Goal: Task Accomplishment & Management: Manage account settings

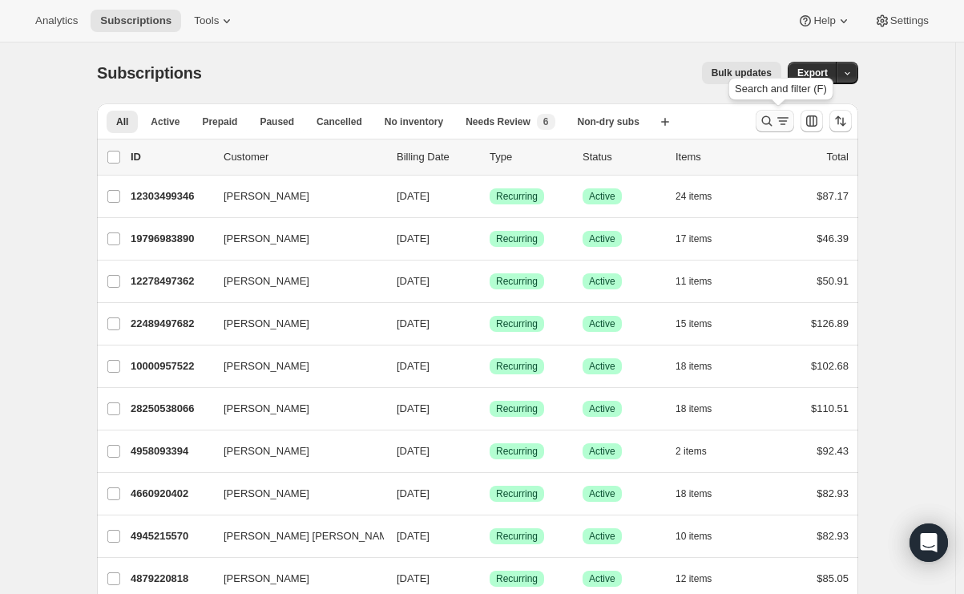
click at [771, 118] on icon "Search and filter results" at bounding box center [767, 121] width 16 height 16
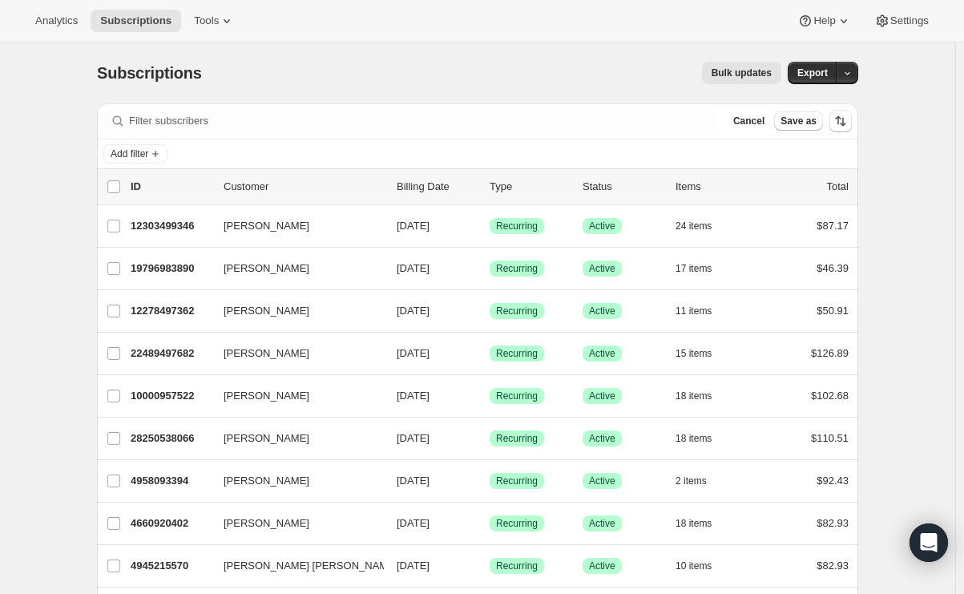
click at [292, 109] on div "Filter subscribers Cancel Save as" at bounding box center [477, 120] width 761 height 35
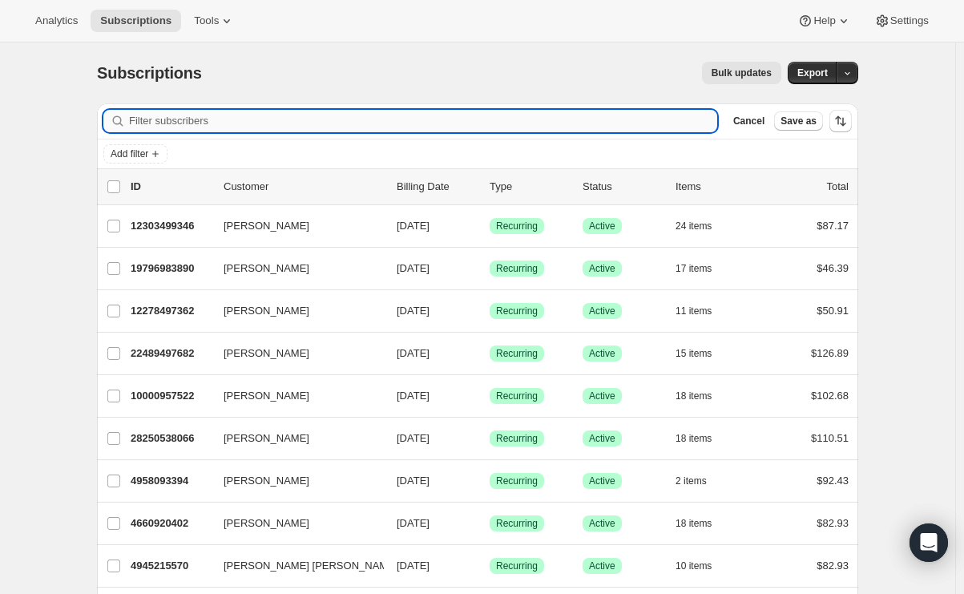
click at [276, 123] on input "Filter subscribers" at bounding box center [423, 121] width 588 height 22
paste input "[EMAIL_ADDRESS][DOMAIN_NAME]"
type input "[EMAIL_ADDRESS][DOMAIN_NAME]"
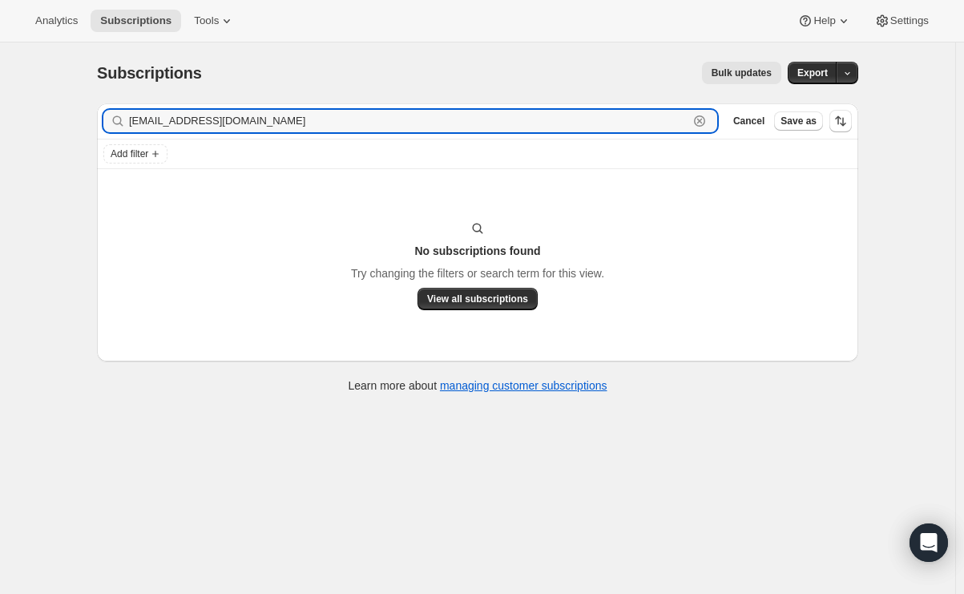
drag, startPoint x: 276, startPoint y: 123, endPoint x: 47, endPoint y: 126, distance: 228.4
click at [47, 126] on div "Subscriptions. This page is ready Subscriptions Bulk updates More actions Bulk …" at bounding box center [477, 339] width 955 height 594
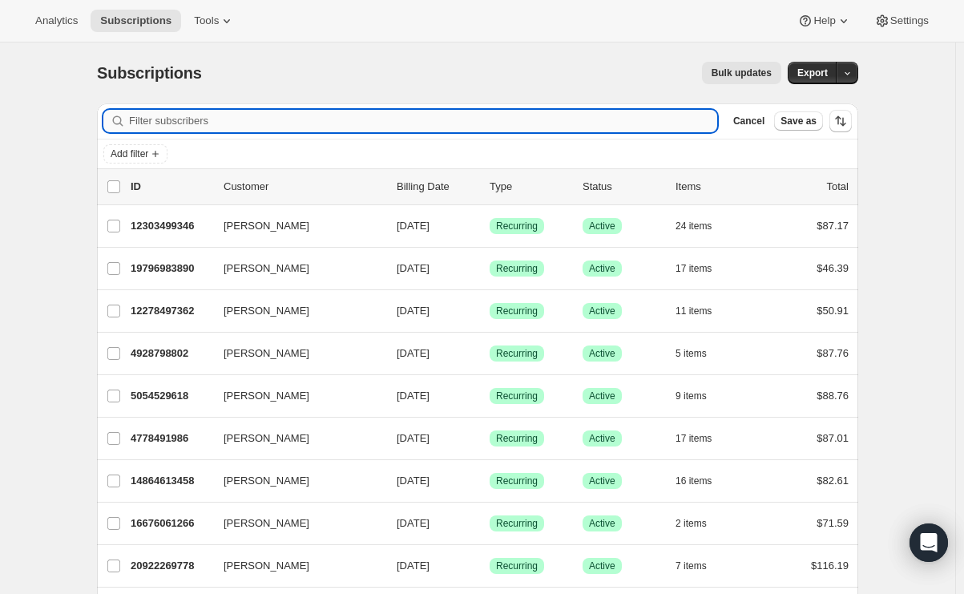
click at [232, 131] on input "Filter subscribers" at bounding box center [423, 121] width 588 height 22
paste input "[EMAIL_ADDRESS][DOMAIN_NAME]"
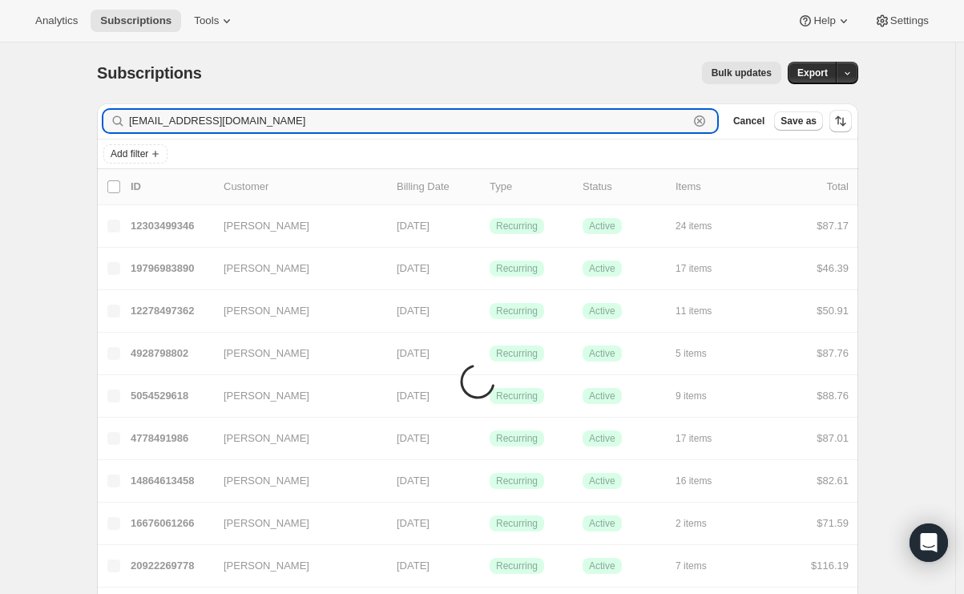
type input "[EMAIL_ADDRESS][DOMAIN_NAME]"
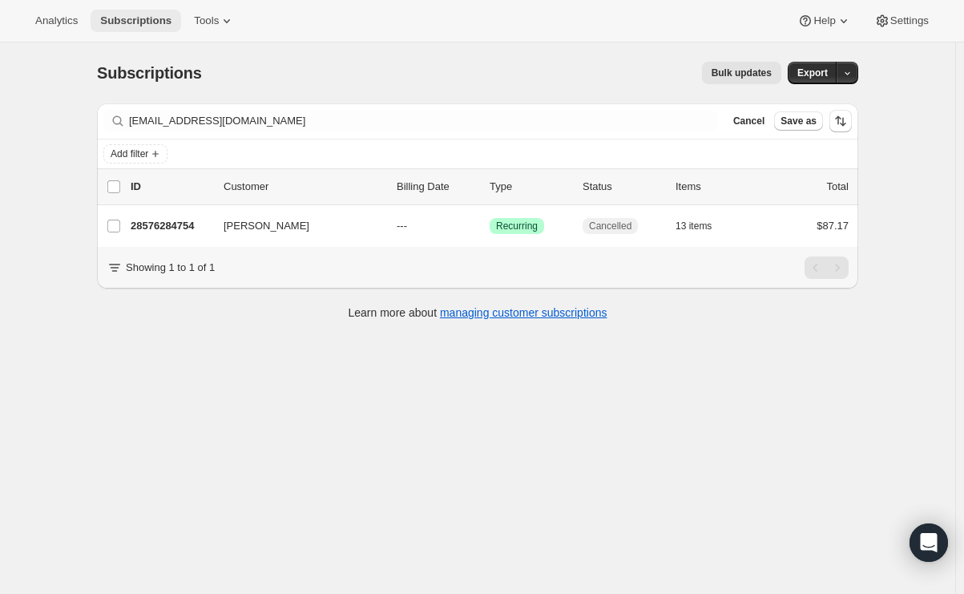
click at [123, 14] on span "Subscriptions" at bounding box center [135, 20] width 71 height 13
click at [138, 10] on button "Subscriptions" at bounding box center [136, 21] width 91 height 22
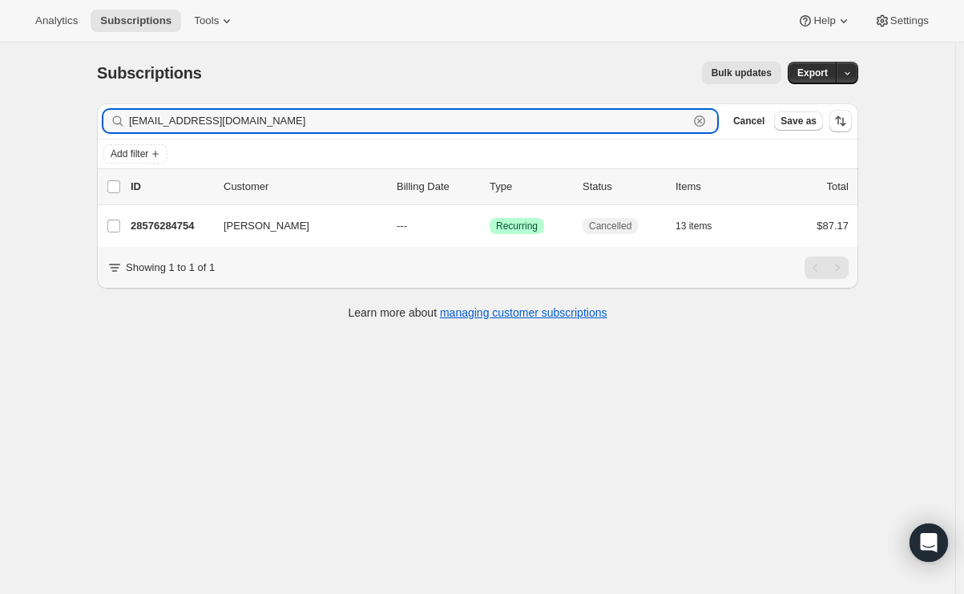
drag, startPoint x: 268, startPoint y: 121, endPoint x: 31, endPoint y: 121, distance: 236.4
click at [31, 121] on div "Subscriptions. This page is ready Subscriptions Bulk updates More actions Bulk …" at bounding box center [477, 339] width 955 height 594
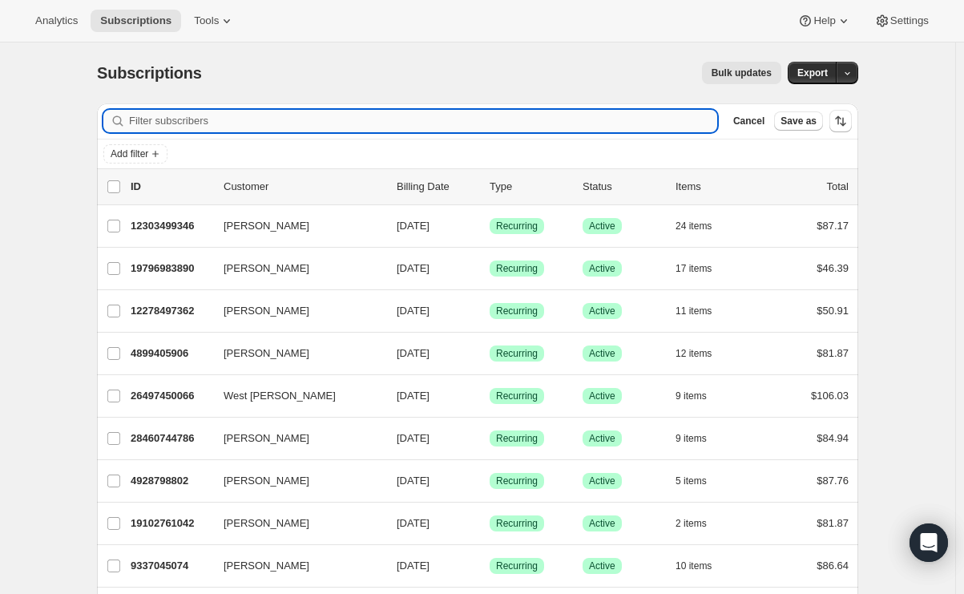
click at [240, 123] on input "Filter subscribers" at bounding box center [423, 121] width 588 height 22
paste input "[EMAIL_ADDRESS][DOMAIN_NAME]"
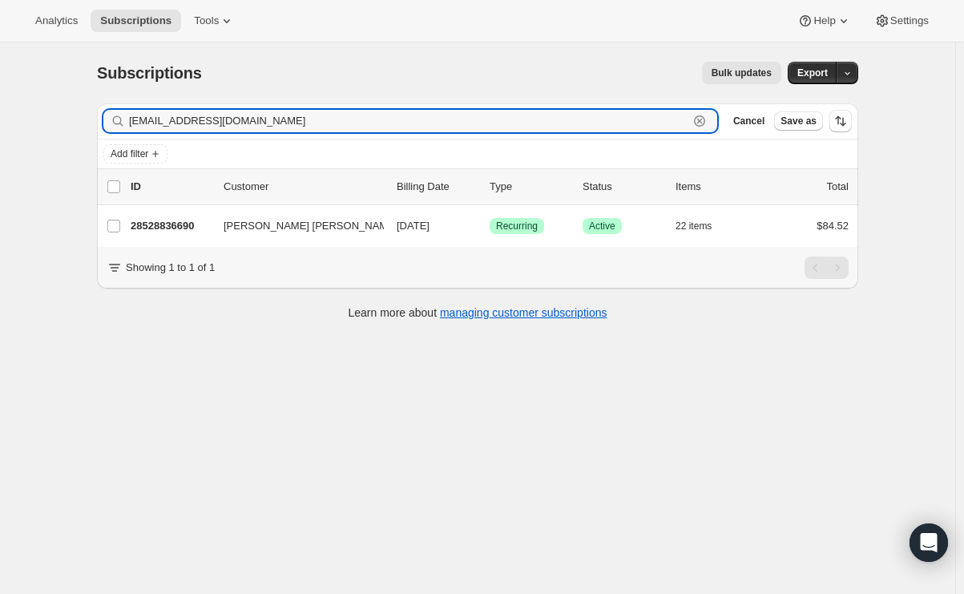
type input "[EMAIL_ADDRESS][DOMAIN_NAME]"
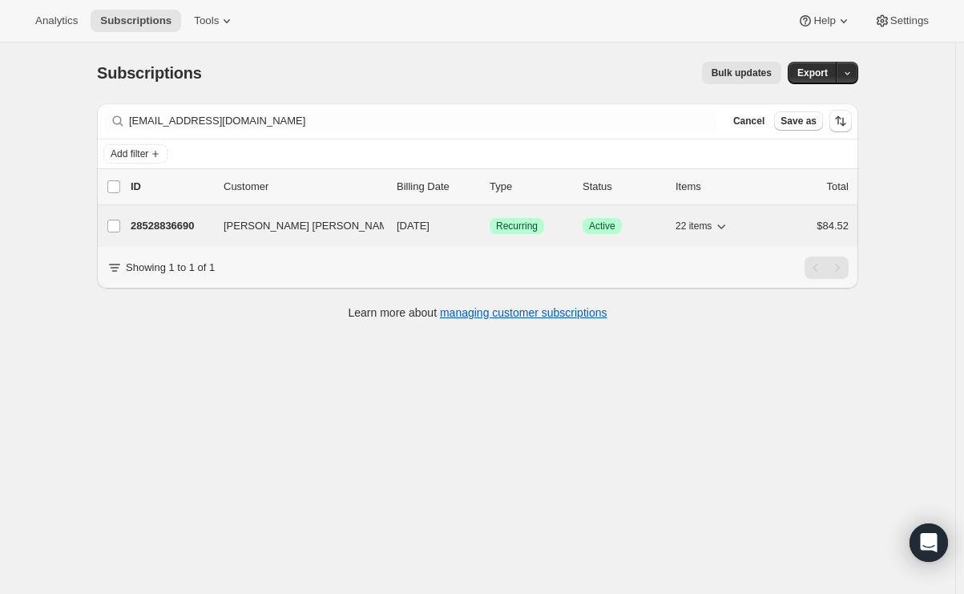
click at [259, 226] on span "[PERSON_NAME] [PERSON_NAME]" at bounding box center [311, 226] width 174 height 16
click at [178, 224] on p "28528836690" at bounding box center [171, 226] width 80 height 16
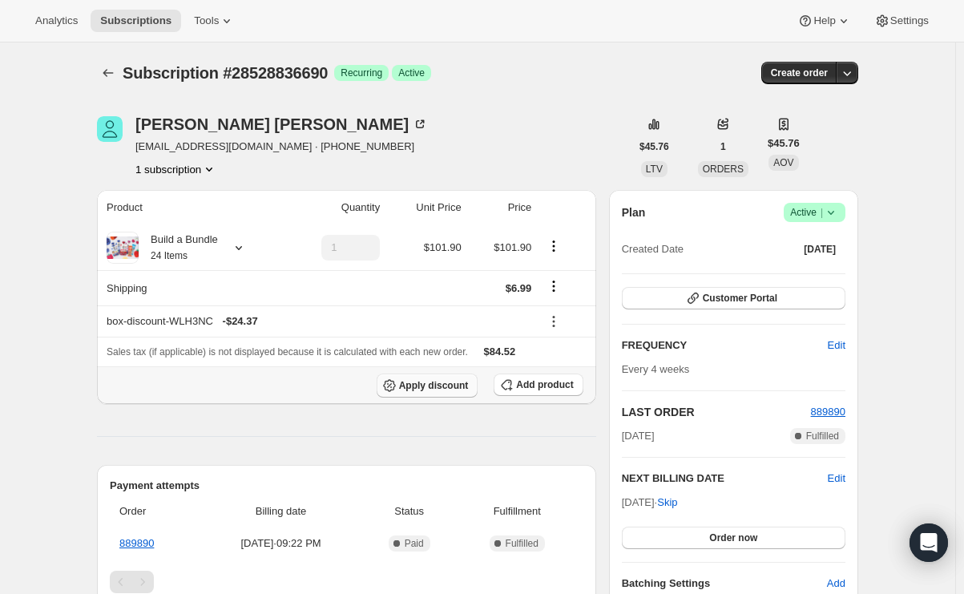
click at [427, 383] on span "Apply discount" at bounding box center [434, 385] width 70 height 13
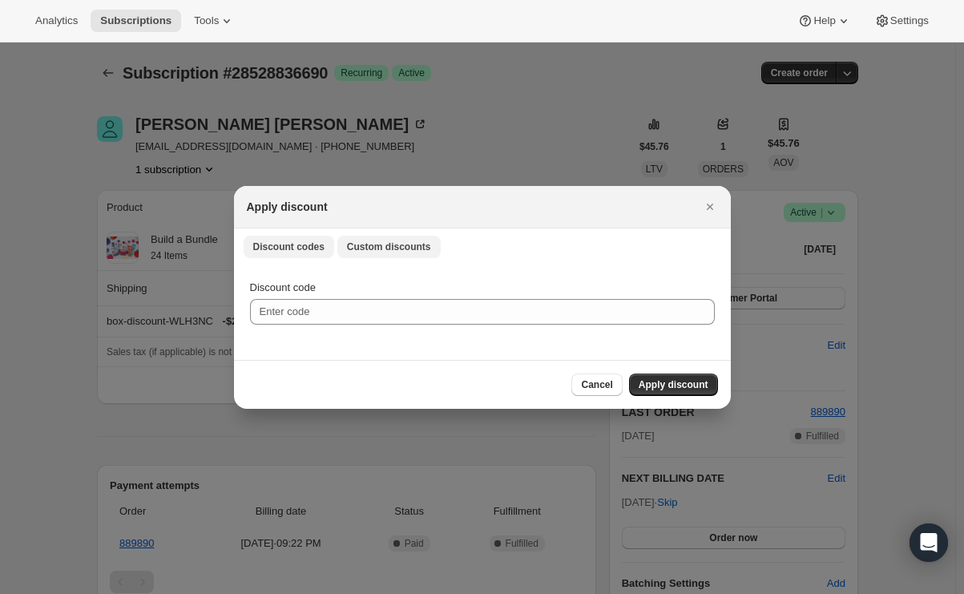
click at [377, 245] on span "Custom discounts" at bounding box center [389, 246] width 84 height 13
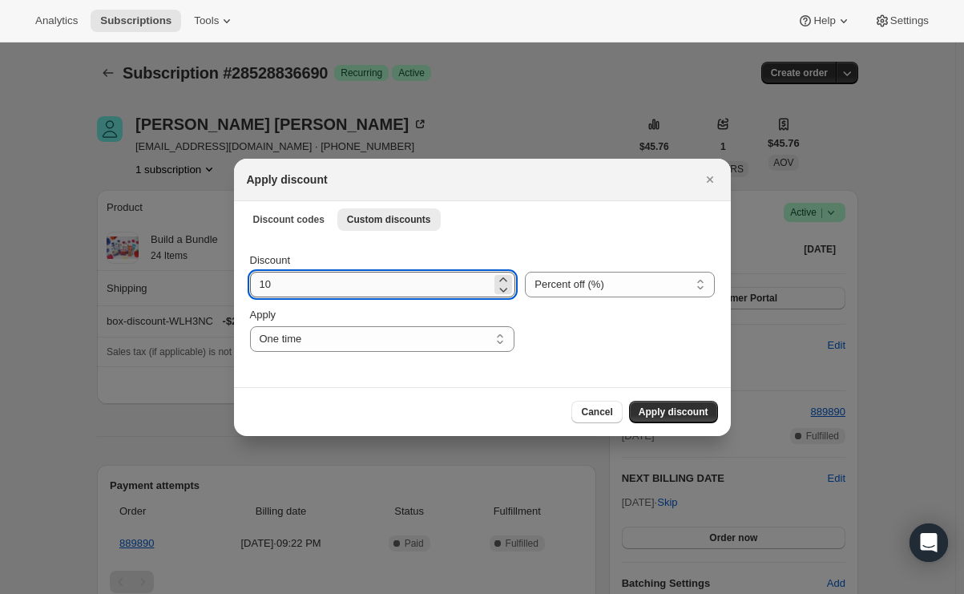
click at [325, 284] on input "10" at bounding box center [371, 285] width 242 height 26
type input "15"
click at [688, 416] on span "Apply discount" at bounding box center [674, 411] width 70 height 13
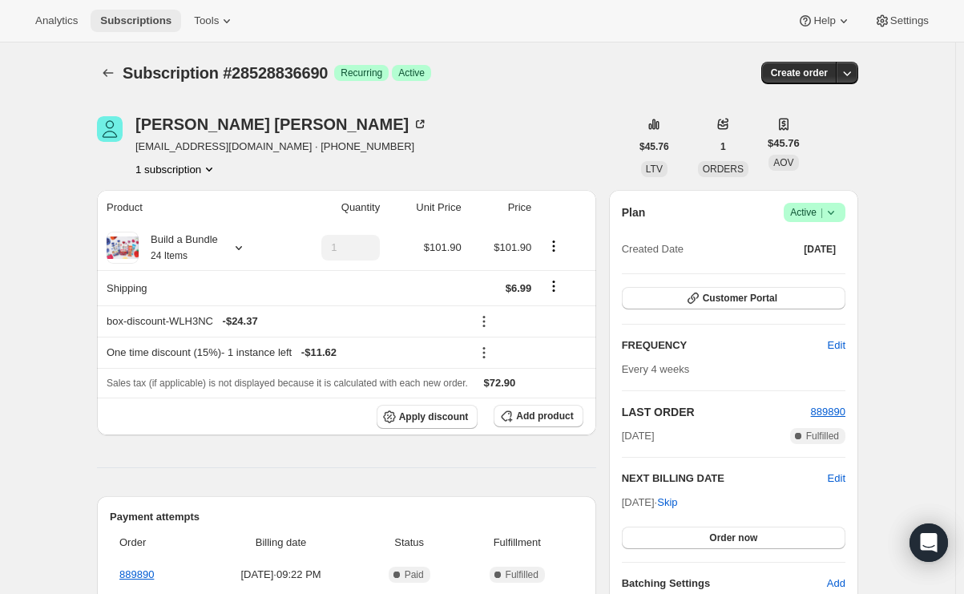
click at [137, 25] on span "Subscriptions" at bounding box center [135, 20] width 71 height 13
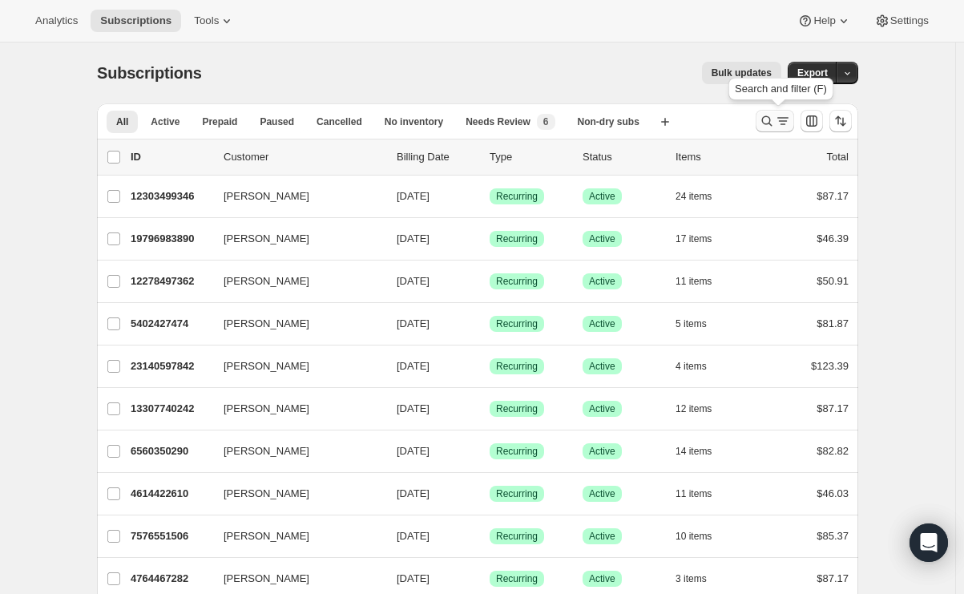
click at [768, 115] on icon "Search and filter results" at bounding box center [767, 121] width 16 height 16
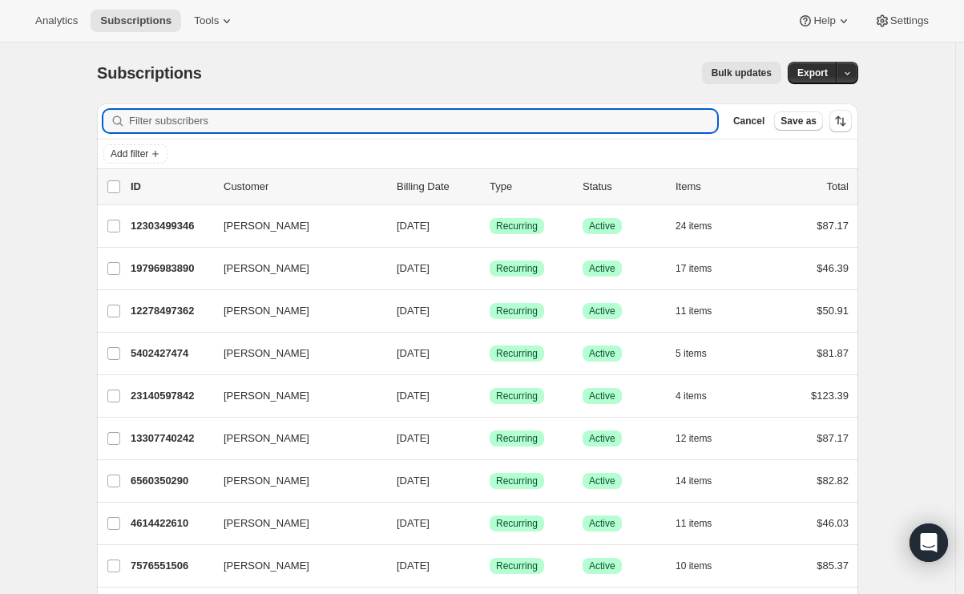
click at [343, 132] on div "Filter subscribers Cancel Save as" at bounding box center [477, 120] width 761 height 35
click at [341, 120] on input "Filter subscribers" at bounding box center [423, 121] width 588 height 22
paste input "[EMAIL_ADDRESS][DOMAIN_NAME]"
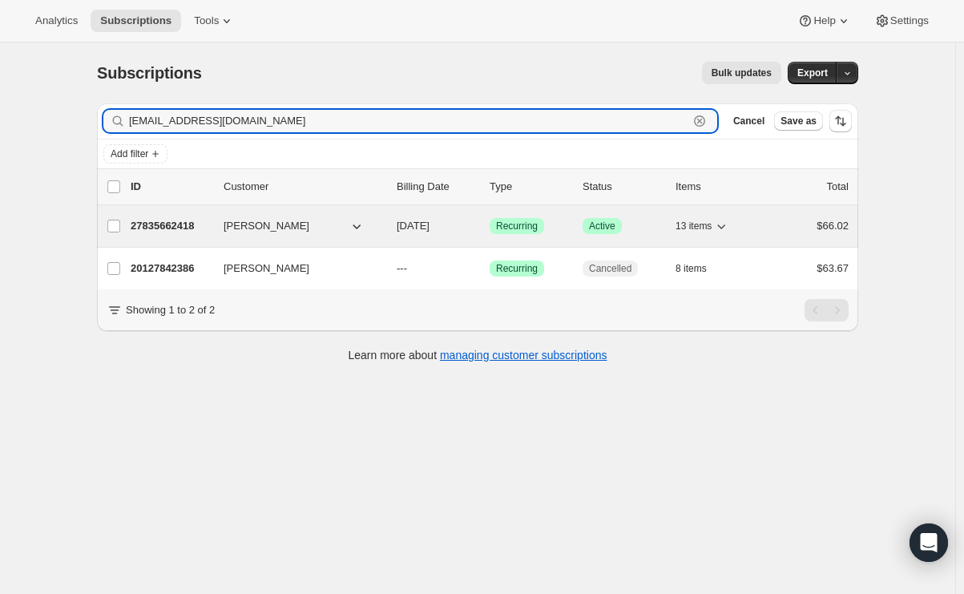
type input "[EMAIL_ADDRESS][DOMAIN_NAME]"
click at [168, 227] on p "27835662418" at bounding box center [171, 226] width 80 height 16
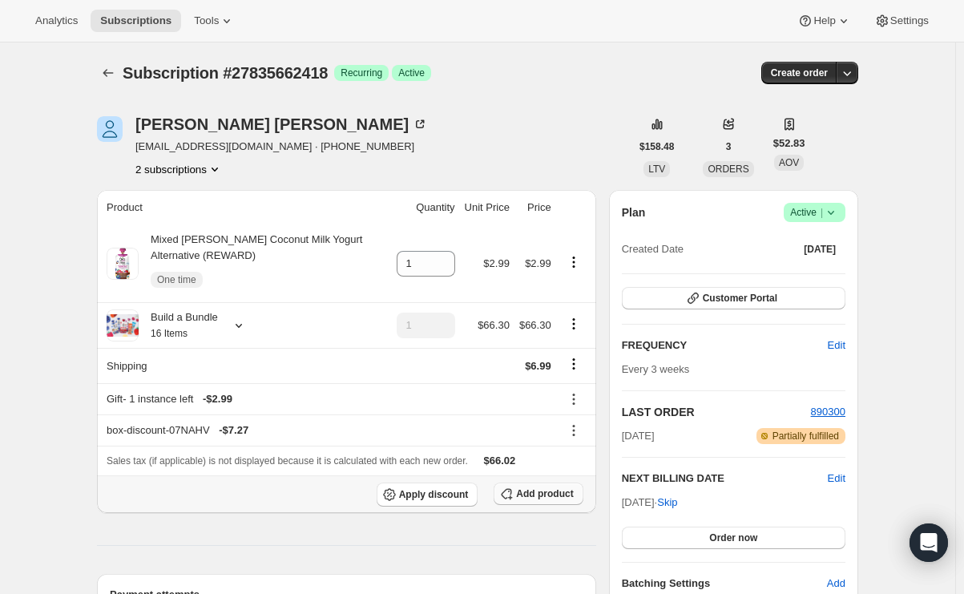
click at [541, 495] on span "Add product" at bounding box center [544, 493] width 57 height 13
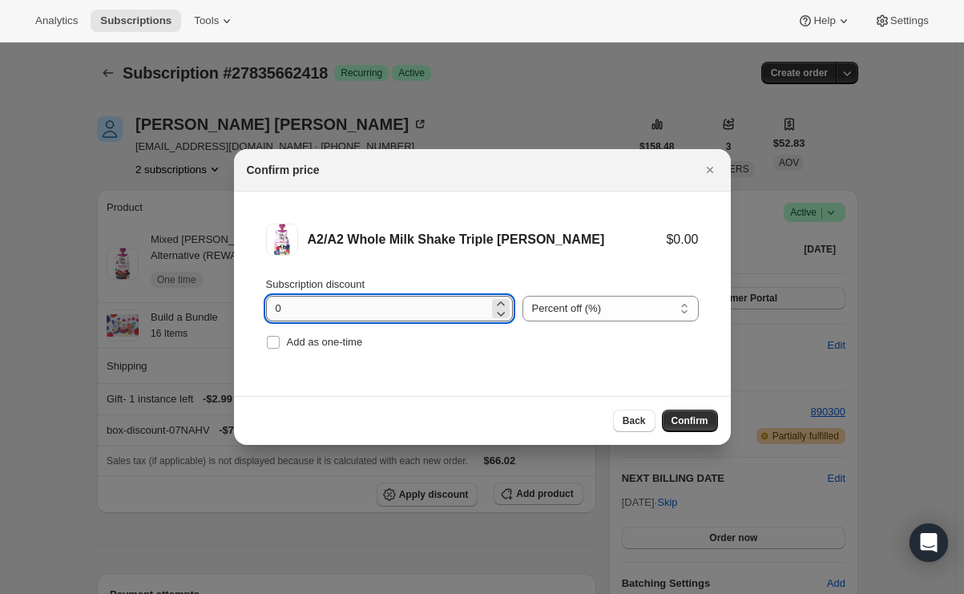
click at [312, 299] on input "0" at bounding box center [377, 309] width 223 height 26
type input "100"
click at [272, 339] on input "Add as one-time" at bounding box center [273, 342] width 13 height 13
checkbox input "true"
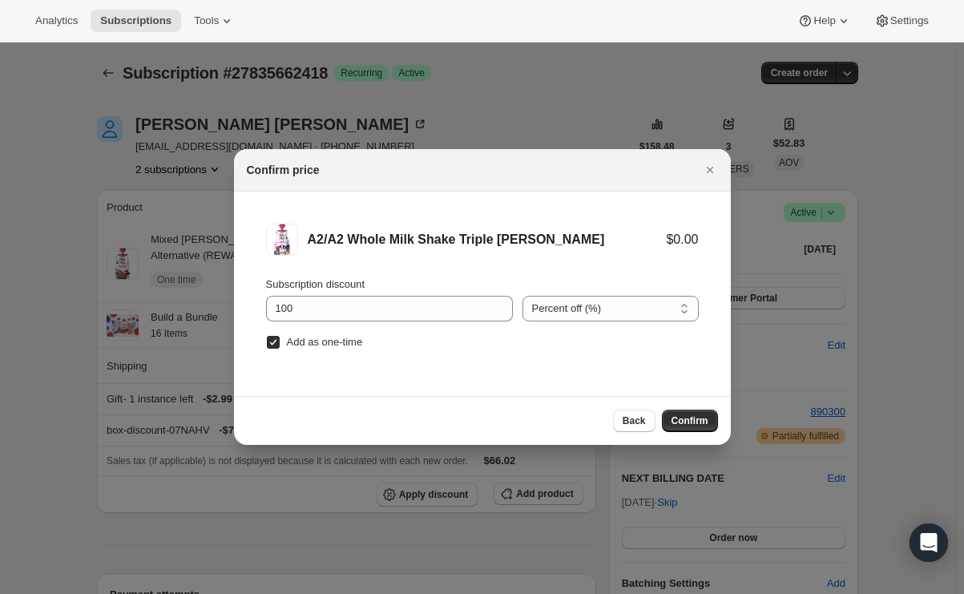
click at [703, 435] on div "Back Confirm" at bounding box center [482, 420] width 497 height 49
click at [707, 418] on span "Confirm" at bounding box center [689, 420] width 37 height 13
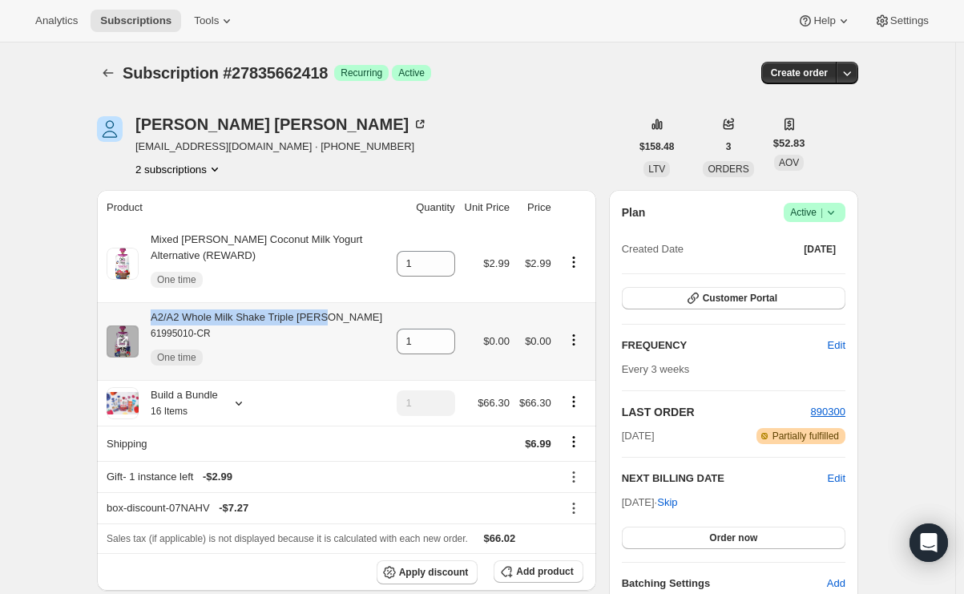
drag, startPoint x: 338, startPoint y: 321, endPoint x: 150, endPoint y: 322, distance: 188.3
click at [150, 322] on div "A2/A2 Whole Milk Shake Triple [PERSON_NAME] 61995010-CR One time" at bounding box center [247, 341] width 280 height 64
drag, startPoint x: 165, startPoint y: 328, endPoint x: 71, endPoint y: 294, distance: 99.6
click at [228, 318] on div "A2/A2 Whole Milk Shake Triple [PERSON_NAME] 61995010-CR One time" at bounding box center [261, 341] width 244 height 64
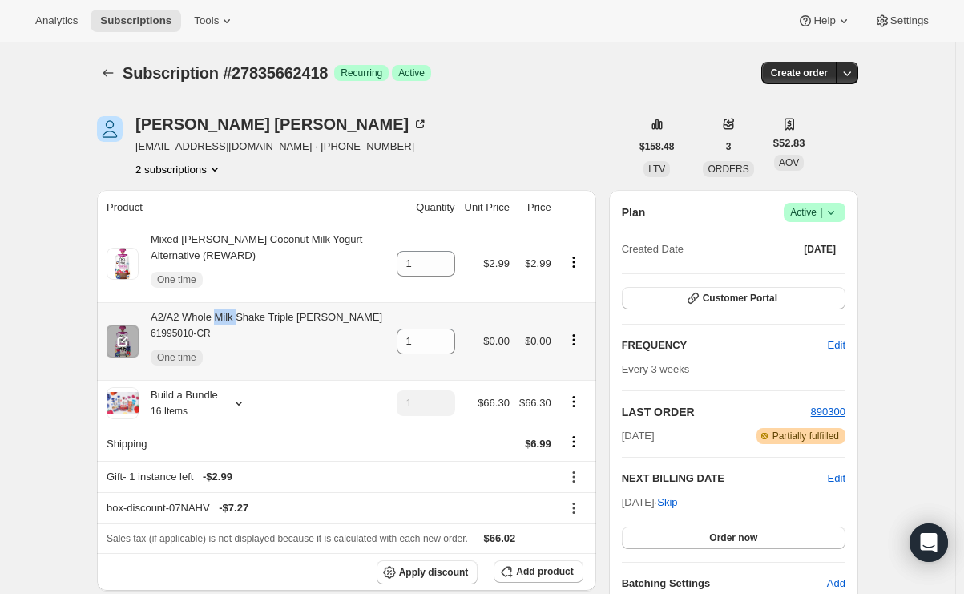
click at [228, 318] on div "A2/A2 Whole Milk Shake Triple [PERSON_NAME] 61995010-CR One time" at bounding box center [261, 341] width 244 height 64
copy div "A2/A2 Whole Milk Shake Triple [PERSON_NAME]"
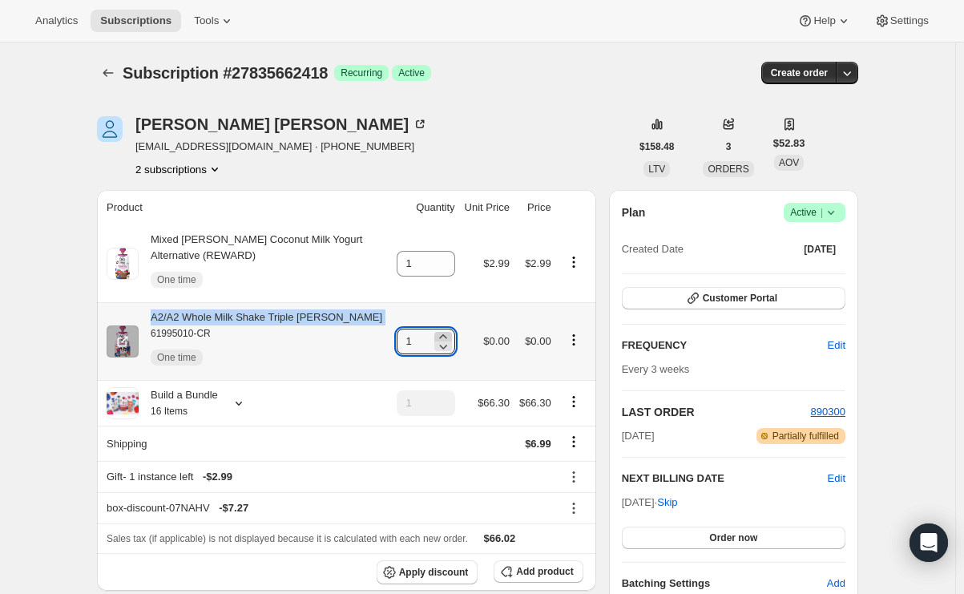
click at [446, 337] on icon at bounding box center [442, 336] width 7 height 4
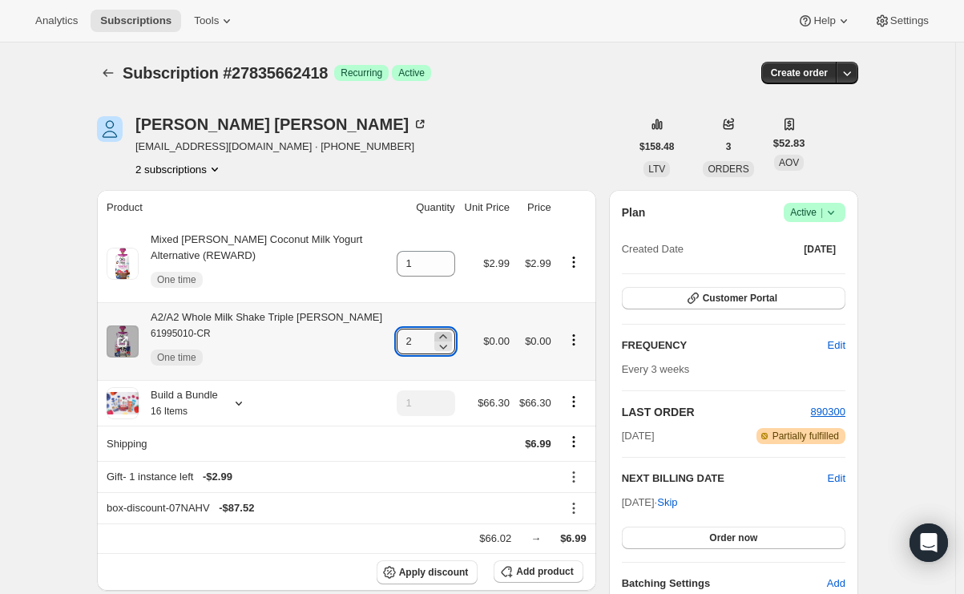
click at [446, 337] on icon at bounding box center [442, 336] width 7 height 4
type input "3"
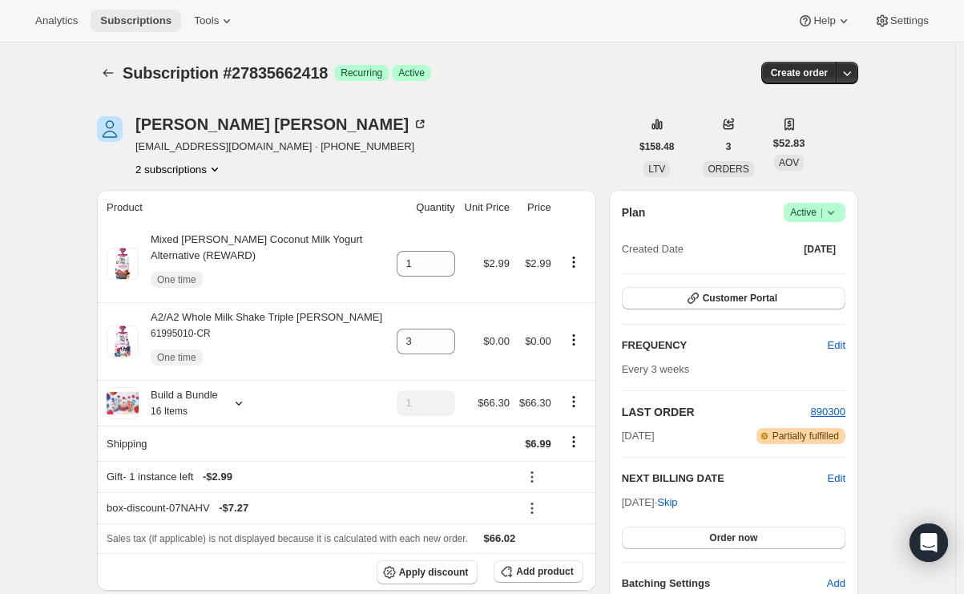
click at [126, 18] on span "Subscriptions" at bounding box center [135, 20] width 71 height 13
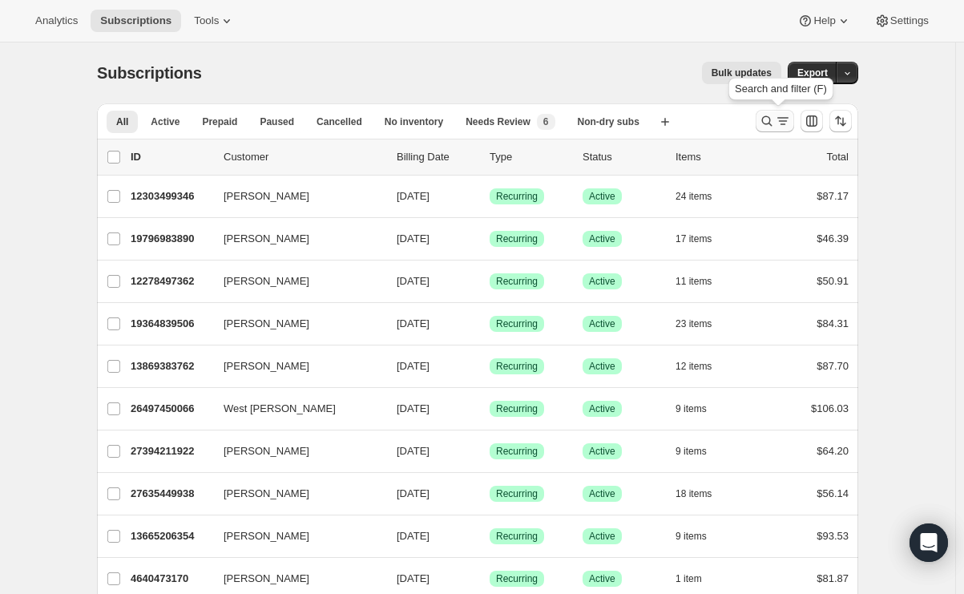
click at [771, 121] on icon "Search and filter results" at bounding box center [767, 121] width 16 height 16
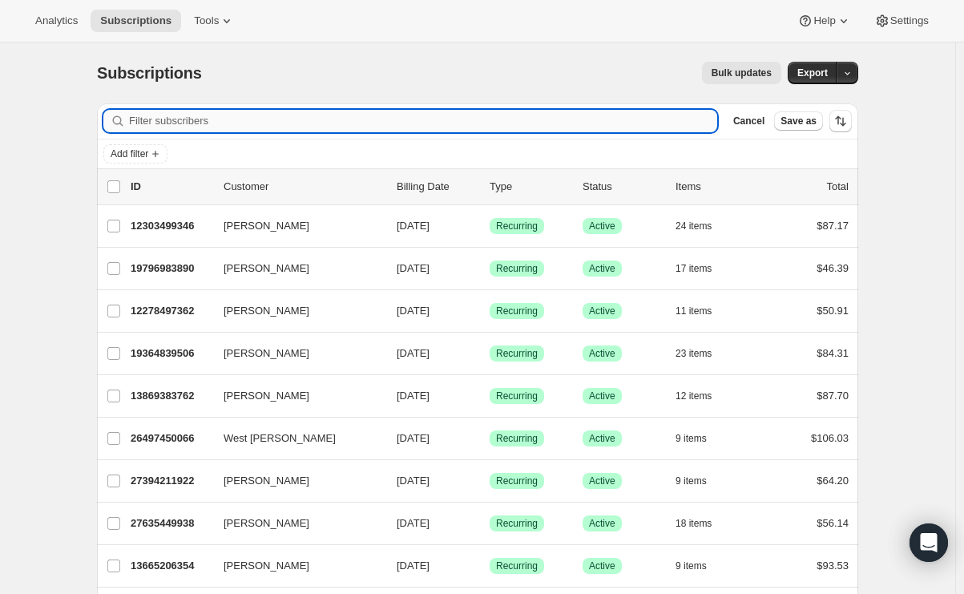
click at [357, 117] on input "Filter subscribers" at bounding box center [423, 121] width 588 height 22
paste input "[PERSON_NAME][EMAIL_ADDRESS][PERSON_NAME][DOMAIN_NAME]"
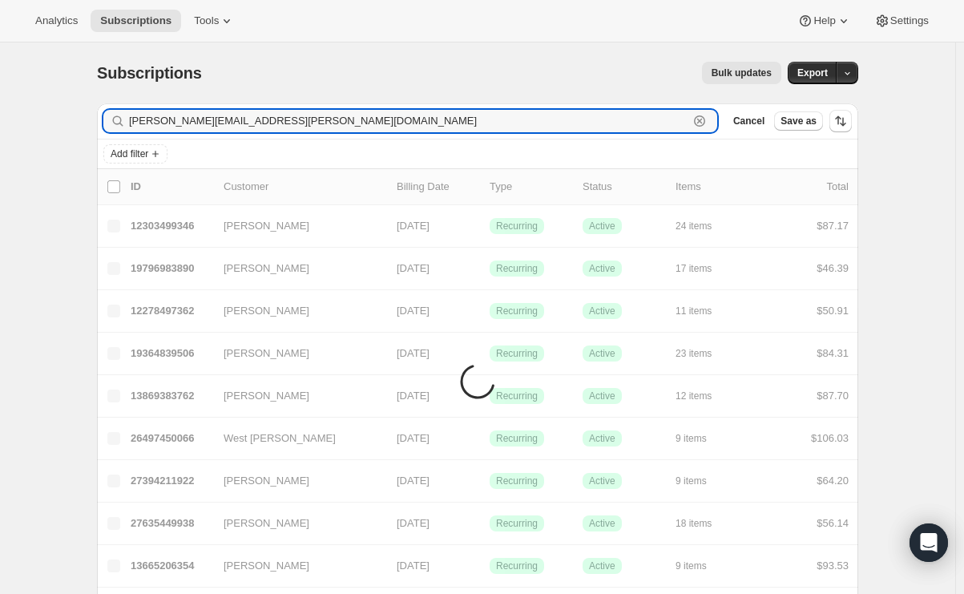
type input "[PERSON_NAME][EMAIL_ADDRESS][PERSON_NAME][DOMAIN_NAME]"
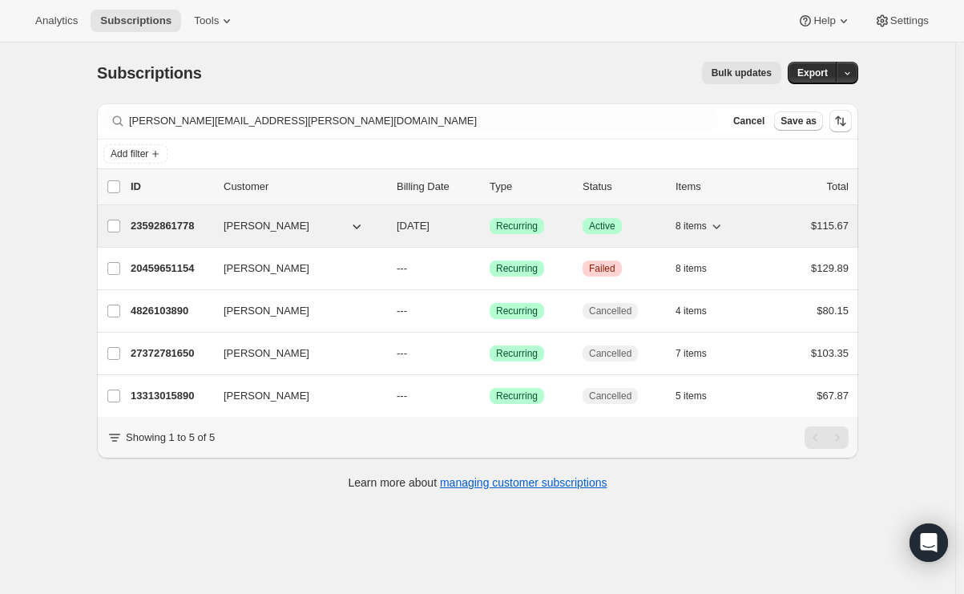
click at [151, 226] on p "23592861778" at bounding box center [171, 226] width 80 height 16
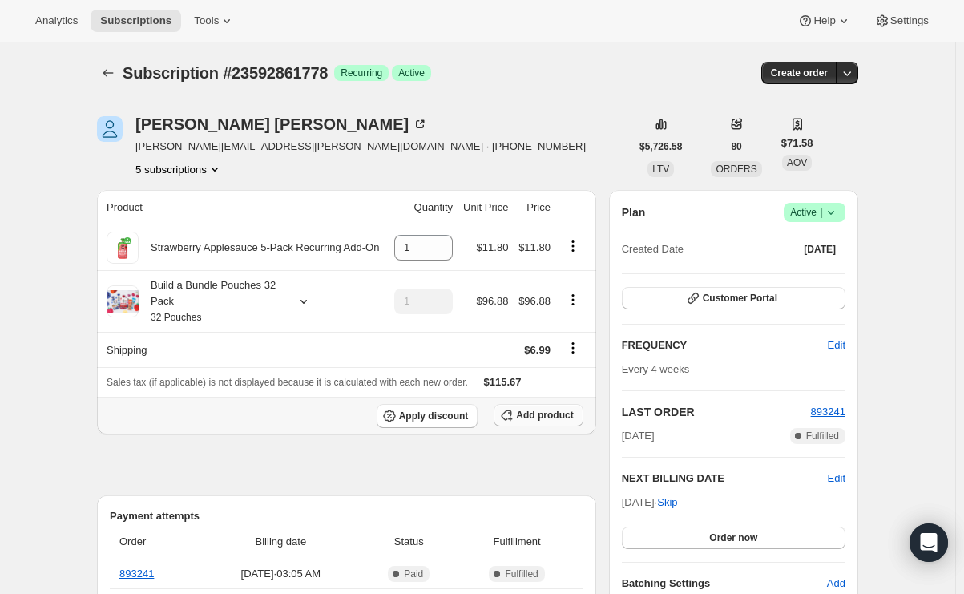
click at [551, 411] on span "Add product" at bounding box center [544, 415] width 57 height 13
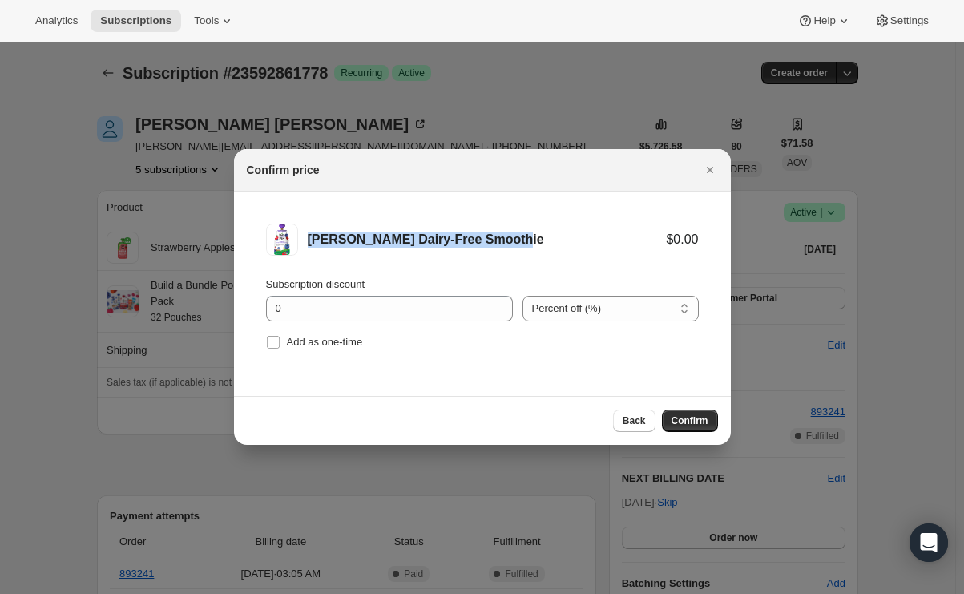
drag, startPoint x: 528, startPoint y: 235, endPoint x: 306, endPoint y: 244, distance: 222.2
click at [306, 244] on div "[PERSON_NAME] Dairy-Free Smoothie $0.00" at bounding box center [482, 240] width 433 height 32
copy div "[PERSON_NAME] Dairy-Free Smoothie"
click at [274, 338] on input "Add as one-time" at bounding box center [273, 342] width 13 height 13
checkbox input "true"
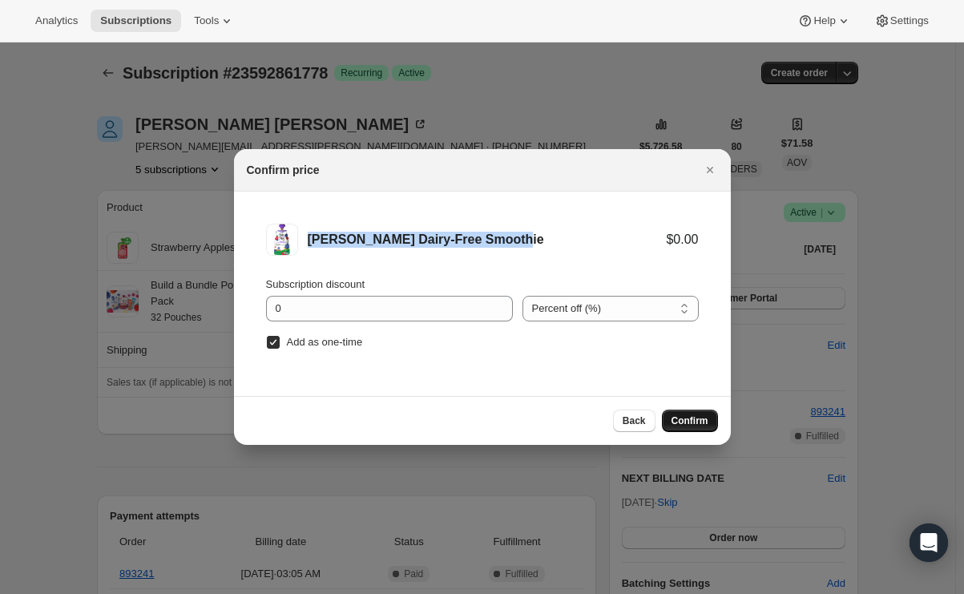
click at [684, 416] on span "Confirm" at bounding box center [689, 420] width 37 height 13
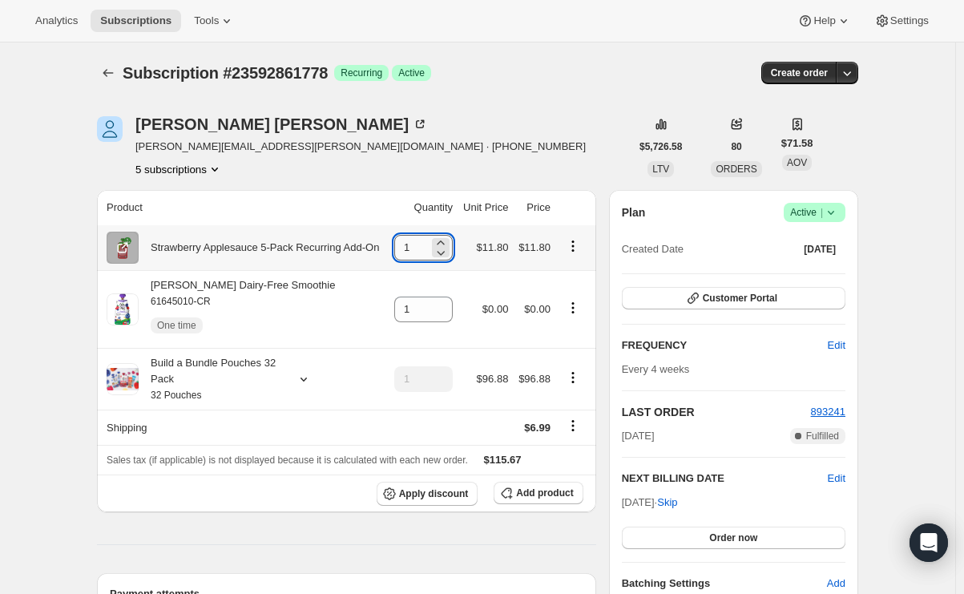
click at [429, 250] on input "1" at bounding box center [411, 248] width 34 height 26
click at [429, 252] on input "4" at bounding box center [411, 248] width 34 height 26
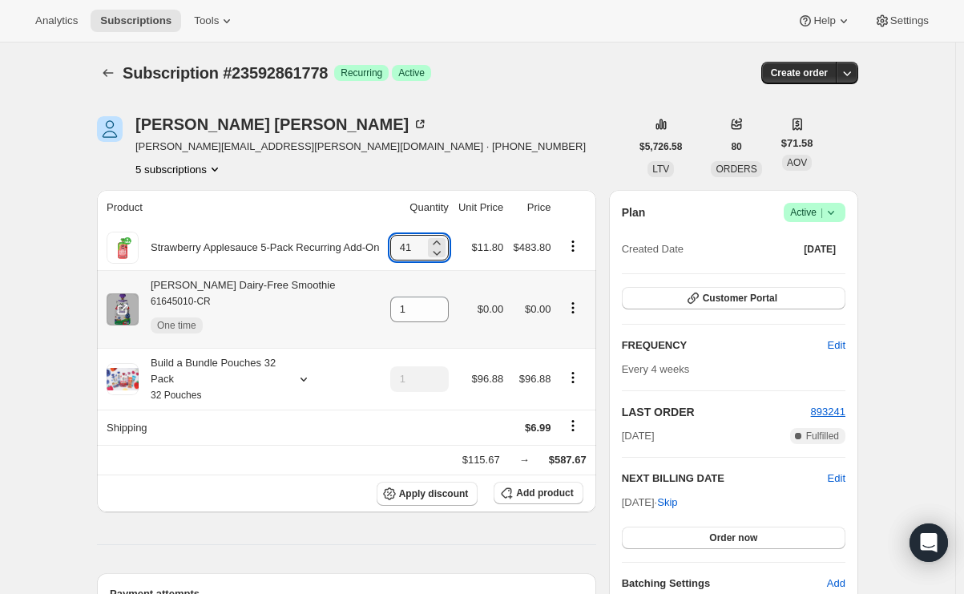
type input "4"
type input "1"
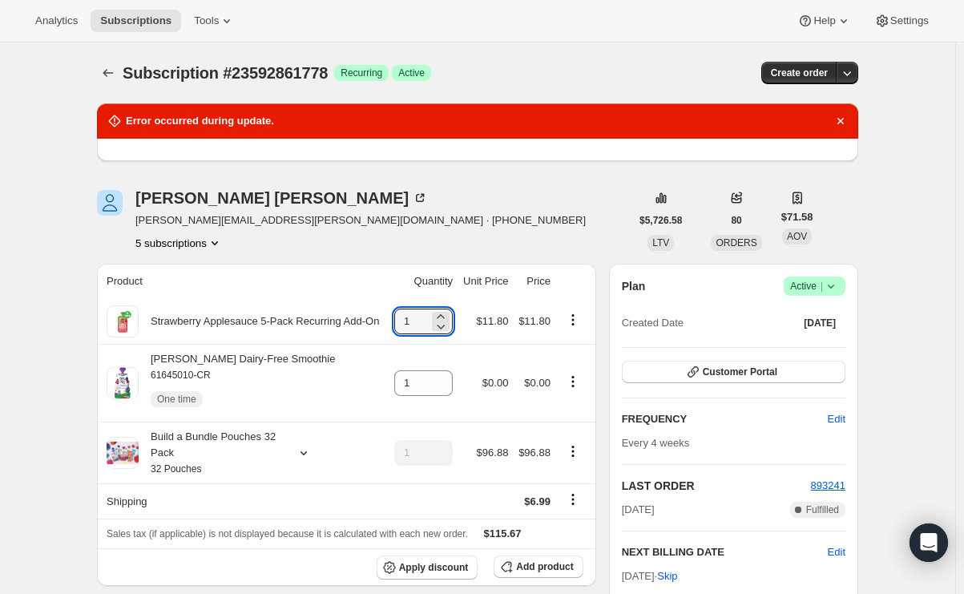
click at [418, 389] on input "1" at bounding box center [411, 383] width 34 height 26
click at [449, 378] on icon at bounding box center [441, 378] width 16 height 16
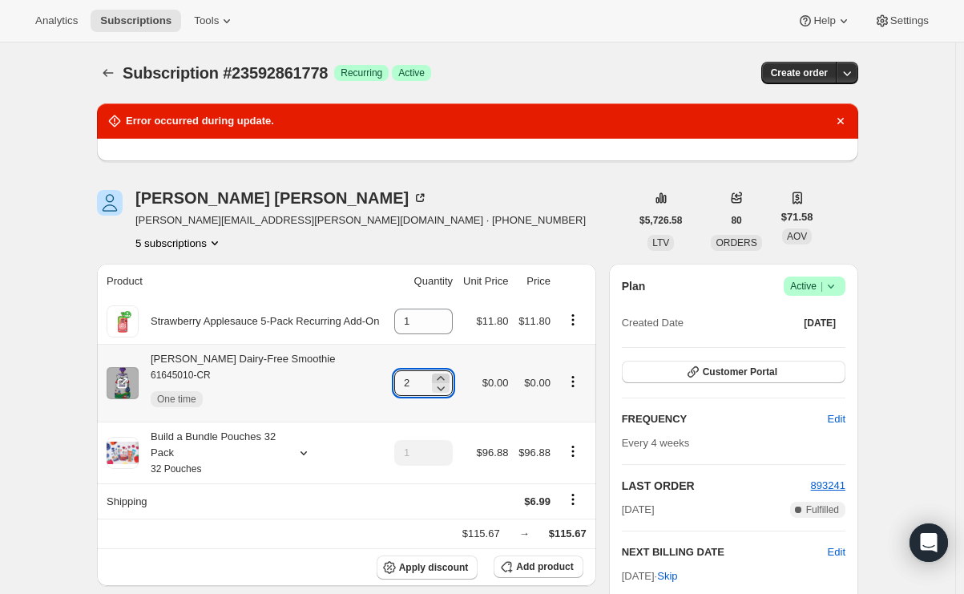
click at [444, 378] on icon at bounding box center [440, 378] width 7 height 4
type input "4"
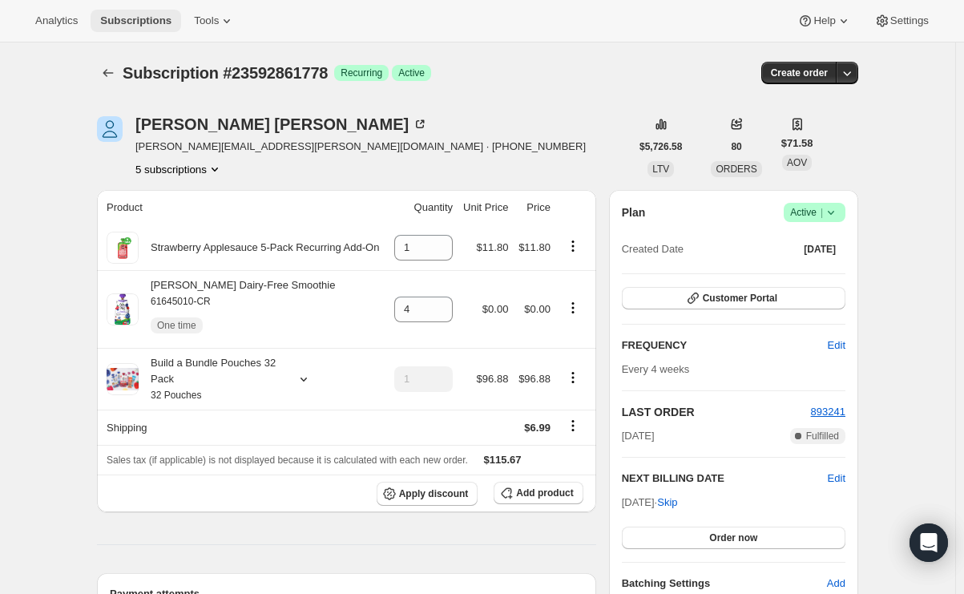
click at [157, 22] on span "Subscriptions" at bounding box center [135, 20] width 71 height 13
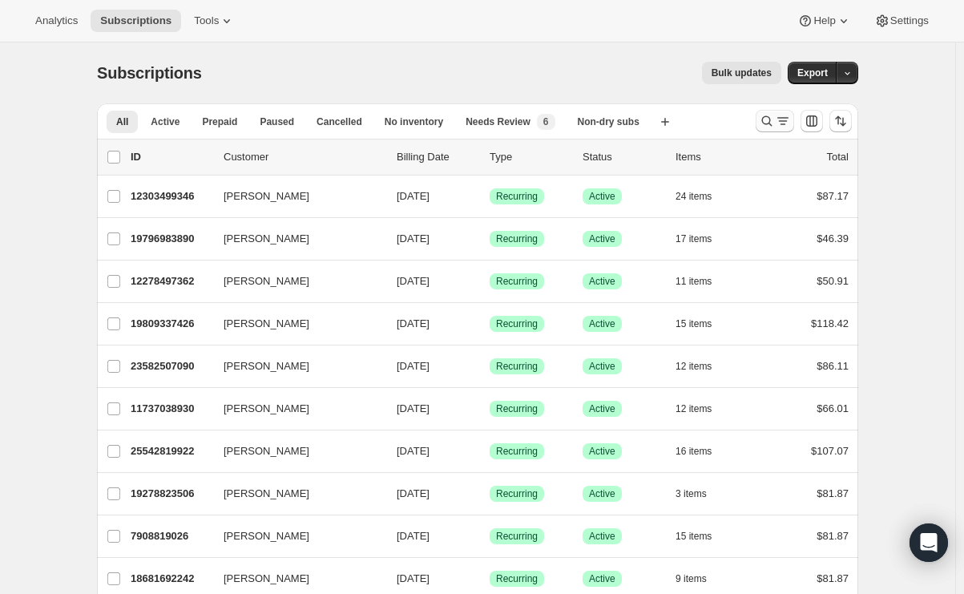
click at [783, 124] on icon "Search and filter results" at bounding box center [783, 121] width 16 height 16
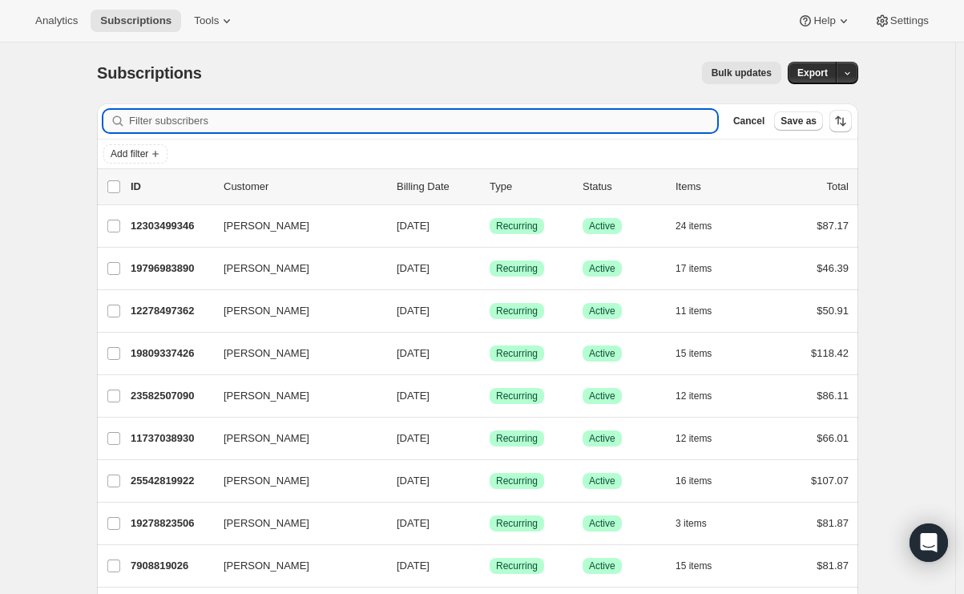
click at [434, 116] on input "Filter subscribers" at bounding box center [423, 121] width 588 height 22
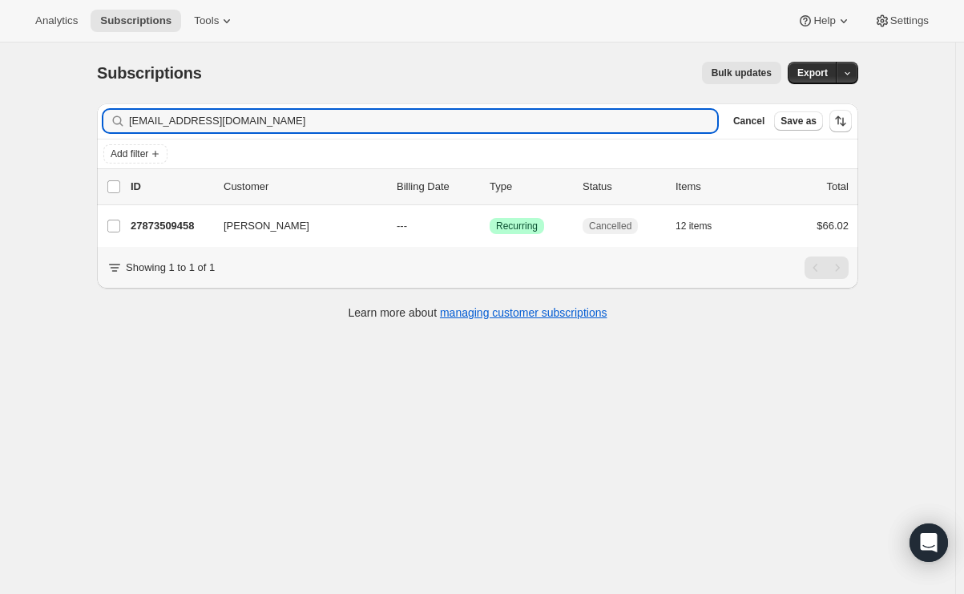
type input "abbeydickinson18@gmail.com"
